Goal: Find specific page/section: Find specific page/section

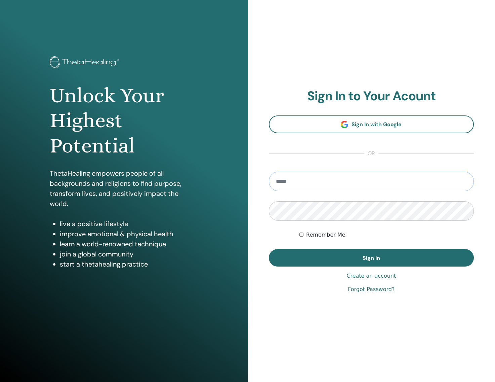
type input "**********"
click at [371, 257] on button "Sign In" at bounding box center [372, 257] width 206 height 17
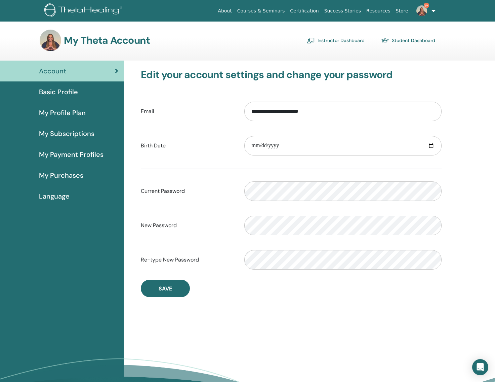
click at [329, 42] on link "Instructor Dashboard" at bounding box center [336, 40] width 58 height 11
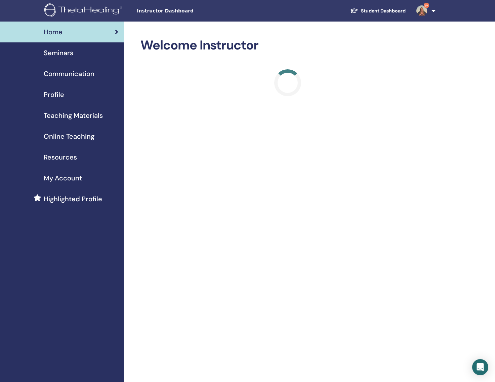
click at [66, 118] on span "Teaching Materials" at bounding box center [73, 115] width 59 height 10
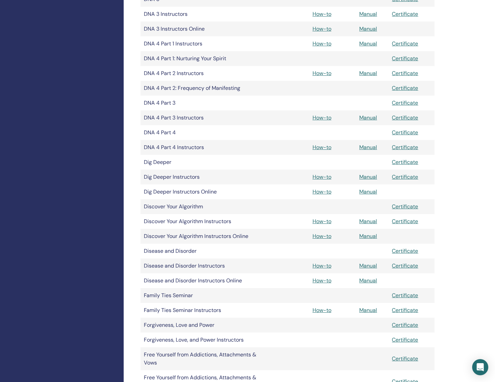
scroll to position [414, 0]
click at [327, 13] on link "How-to" at bounding box center [322, 13] width 19 height 7
